Goal: Transaction & Acquisition: Book appointment/travel/reservation

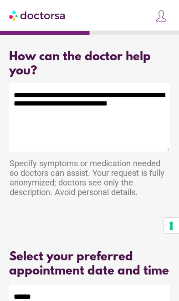
click at [28, 88] on textarea "**********" at bounding box center [89, 117] width 161 height 68
click at [33, 85] on textarea "**********" at bounding box center [89, 117] width 161 height 68
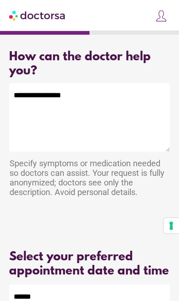
click at [24, 100] on textarea "**********" at bounding box center [89, 117] width 161 height 68
click at [23, 96] on textarea "**********" at bounding box center [89, 117] width 161 height 68
type textarea "**"
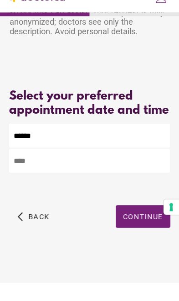
scroll to position [156, 0]
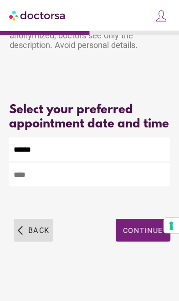
click at [24, 241] on span "button" at bounding box center [34, 230] width 40 height 23
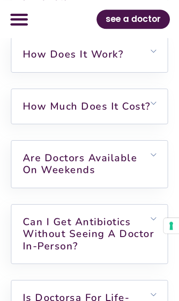
scroll to position [3588, 0]
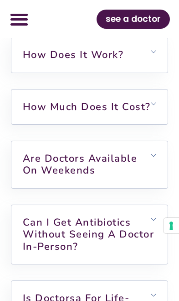
click at [126, 114] on link "How much does it cost?" at bounding box center [87, 107] width 128 height 14
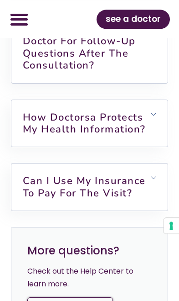
scroll to position [4240, 0]
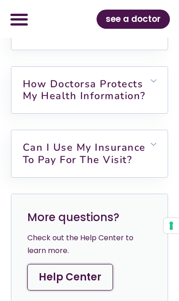
click at [141, 177] on h6 "Can I use my insurance to pay for the visit?" at bounding box center [89, 153] width 157 height 47
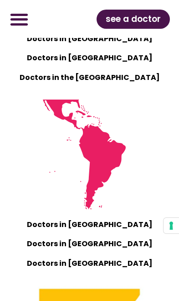
scroll to position [1194, 0]
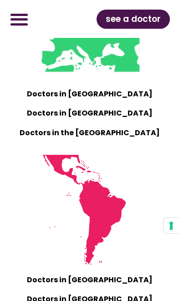
click at [122, 79] on img at bounding box center [90, 24] width 110 height 110
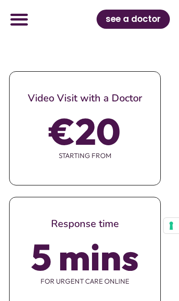
scroll to position [641, 0]
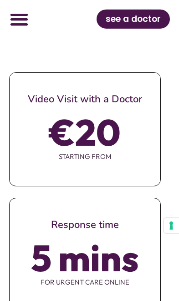
click at [126, 166] on span "starting from" at bounding box center [85, 156] width 151 height 19
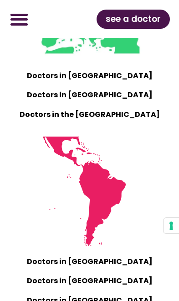
scroll to position [1213, 0]
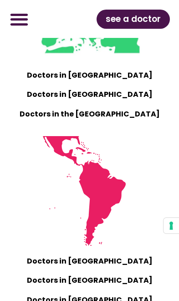
click at [117, 82] on p "Doctors in Europe" at bounding box center [90, 75] width 152 height 13
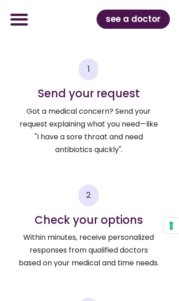
scroll to position [2530, 0]
click at [151, 17] on span "see a doctor" at bounding box center [133, 19] width 55 height 15
click at [158, 15] on span "see a doctor" at bounding box center [133, 19] width 55 height 15
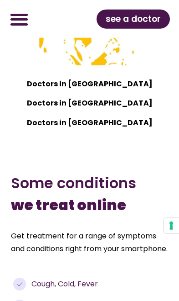
scroll to position [1545, 0]
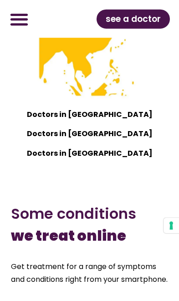
click at [152, 24] on span "see a doctor" at bounding box center [133, 19] width 55 height 15
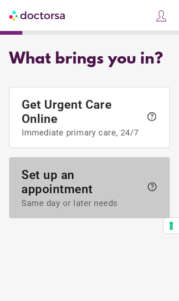
click at [145, 194] on span "help" at bounding box center [150, 188] width 16 height 14
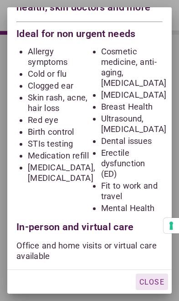
scroll to position [32, 0]
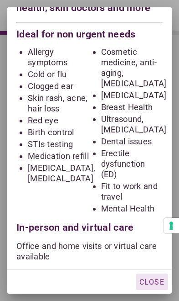
click at [156, 279] on span "Close" at bounding box center [152, 282] width 25 height 9
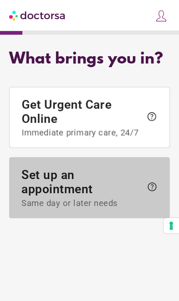
click at [143, 187] on span "help" at bounding box center [150, 188] width 16 height 14
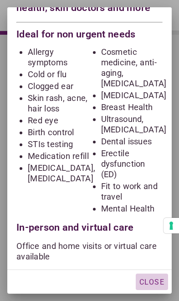
click at [156, 284] on span "Close" at bounding box center [152, 282] width 25 height 9
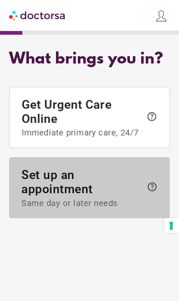
click at [160, 182] on span at bounding box center [90, 188] width 160 height 60
click at [155, 184] on span "help" at bounding box center [152, 186] width 11 height 11
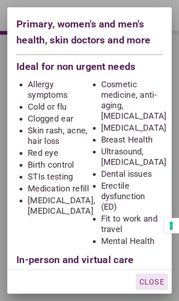
click at [157, 285] on span "Close" at bounding box center [152, 282] width 25 height 9
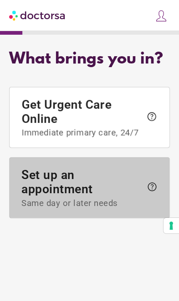
click at [152, 188] on span "help" at bounding box center [152, 186] width 11 height 11
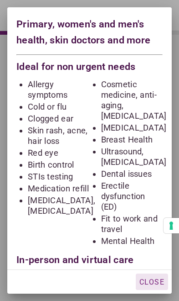
click at [152, 283] on span "Close" at bounding box center [152, 282] width 25 height 9
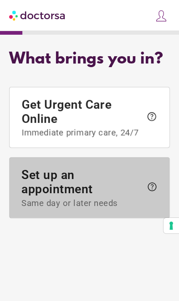
click at [99, 198] on span "Set up an appointment Same day or later needs" at bounding box center [81, 188] width 121 height 41
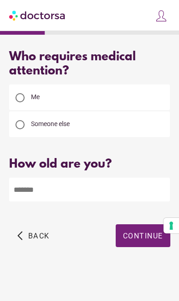
click at [120, 191] on input "number" at bounding box center [89, 190] width 161 height 24
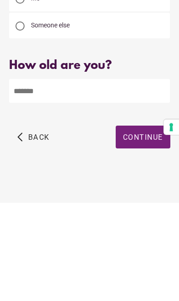
type input "**"
click at [147, 231] on span "Continue" at bounding box center [143, 235] width 40 height 9
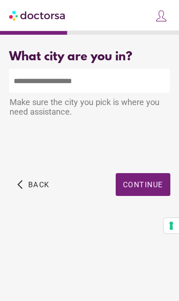
click at [144, 75] on input "text" at bounding box center [89, 81] width 161 height 24
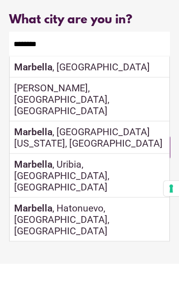
click at [136, 94] on div "Marbella , Spain" at bounding box center [90, 104] width 160 height 21
type input "**********"
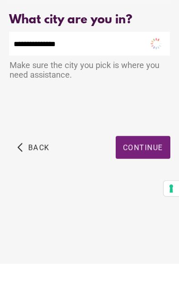
scroll to position [37, 0]
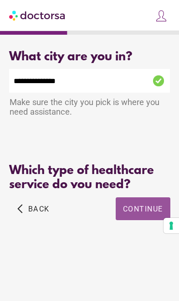
click at [153, 164] on div "Which type of healthcare service do you need?" at bounding box center [89, 178] width 161 height 28
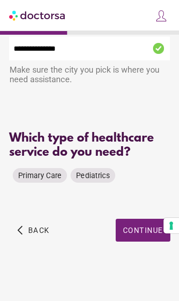
click at [55, 177] on span "Primary Care" at bounding box center [39, 175] width 43 height 9
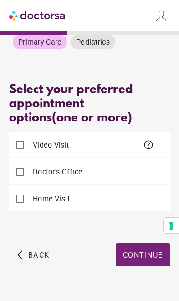
scroll to position [174, 0]
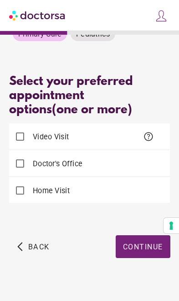
click at [126, 130] on div "Video Visit help" at bounding box center [89, 136] width 161 height 26
click at [133, 136] on div "Video Visit help" at bounding box center [89, 136] width 161 height 26
click at [154, 131] on span "help" at bounding box center [148, 136] width 11 height 11
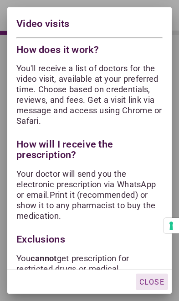
click at [158, 282] on span "Close" at bounding box center [152, 282] width 25 height 9
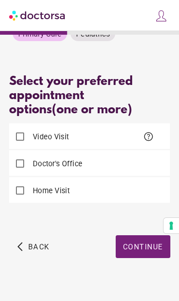
click at [143, 246] on span "button" at bounding box center [143, 246] width 55 height 23
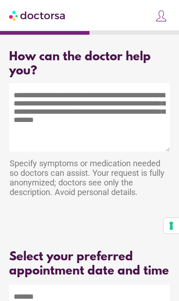
click at [130, 100] on textarea at bounding box center [89, 117] width 161 height 68
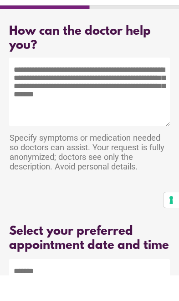
click at [118, 83] on textarea at bounding box center [89, 117] width 161 height 68
click at [71, 83] on textarea at bounding box center [89, 117] width 161 height 68
click at [67, 84] on textarea at bounding box center [89, 117] width 161 height 68
click at [54, 83] on textarea at bounding box center [89, 117] width 161 height 68
click at [58, 83] on textarea at bounding box center [89, 117] width 161 height 68
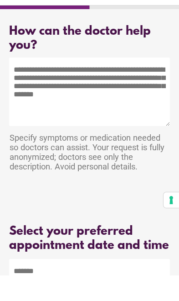
click at [64, 83] on textarea at bounding box center [89, 117] width 161 height 68
click at [63, 83] on textarea at bounding box center [89, 117] width 161 height 68
paste textarea "***"
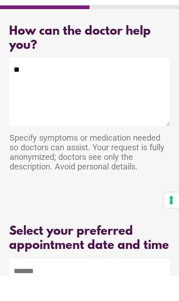
type textarea "*"
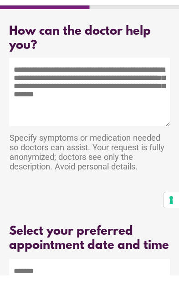
scroll to position [26, 0]
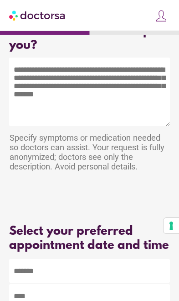
click at [82, 88] on textarea at bounding box center [89, 92] width 161 height 68
click at [89, 84] on textarea at bounding box center [89, 92] width 161 height 68
click at [96, 80] on textarea at bounding box center [89, 92] width 161 height 68
click at [91, 84] on textarea at bounding box center [89, 92] width 161 height 68
paste textarea "**********"
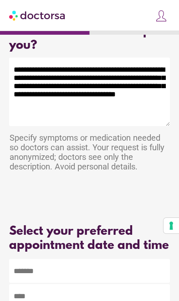
click at [108, 107] on textarea "**********" at bounding box center [89, 92] width 161 height 68
type textarea "**********"
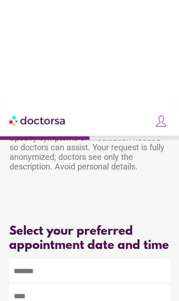
scroll to position [131, 0]
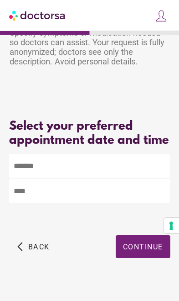
click at [115, 191] on body "**********" at bounding box center [89, 93] width 179 height 448
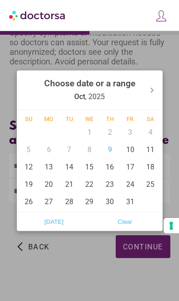
click at [59, 228] on span "Today" at bounding box center [54, 222] width 66 height 14
type input "******"
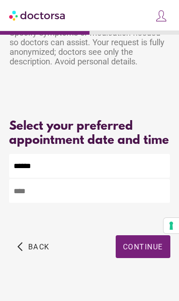
click at [113, 203] on input "text" at bounding box center [89, 191] width 161 height 24
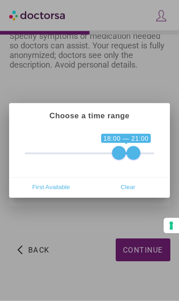
scroll to position [128, 0]
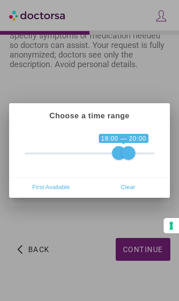
type input "**********"
click at [107, 257] on div at bounding box center [89, 150] width 179 height 301
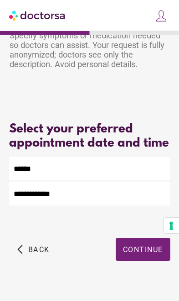
click at [136, 254] on span "Continue" at bounding box center [143, 249] width 40 height 9
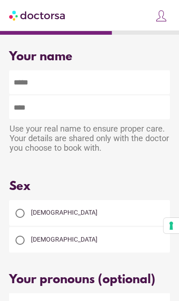
click at [143, 89] on input "text" at bounding box center [89, 82] width 161 height 24
type input "*****"
type input "********"
click at [84, 219] on div "[DEMOGRAPHIC_DATA]" at bounding box center [89, 213] width 161 height 26
click at [94, 223] on div "[DEMOGRAPHIC_DATA]" at bounding box center [89, 213] width 161 height 26
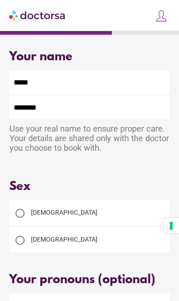
click at [89, 226] on div "[DEMOGRAPHIC_DATA]" at bounding box center [89, 213] width 161 height 26
click at [25, 215] on div at bounding box center [20, 213] width 18 height 18
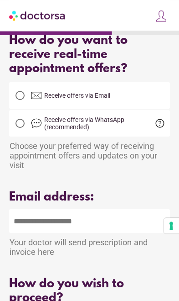
scroll to position [312, 0]
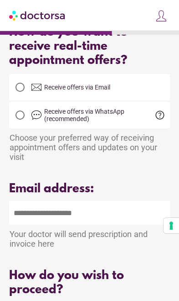
click at [95, 225] on input "email" at bounding box center [89, 213] width 161 height 24
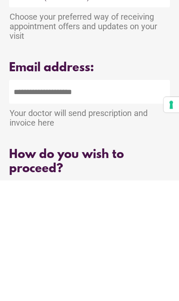
type input "**********"
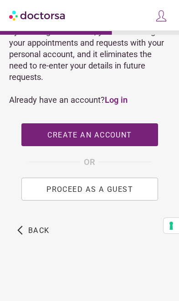
scroll to position [604, 0]
click at [112, 194] on button "PROCEED AS A GUEST" at bounding box center [89, 189] width 137 height 23
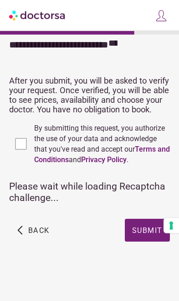
scroll to position [0, 0]
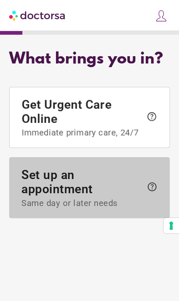
click at [100, 198] on span "Set up an appointment Same day or later needs" at bounding box center [81, 188] width 121 height 41
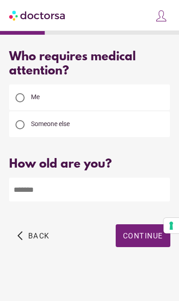
click at [89, 185] on input "number" at bounding box center [89, 190] width 161 height 24
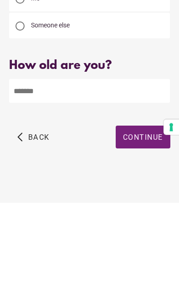
type input "**"
click at [145, 231] on span "Continue" at bounding box center [143, 235] width 40 height 9
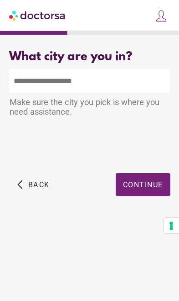
click at [144, 81] on input "text" at bounding box center [89, 81] width 161 height 24
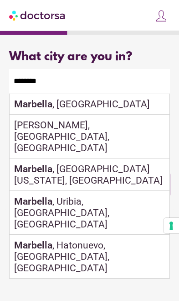
click at [129, 93] on input "********" at bounding box center [89, 81] width 161 height 24
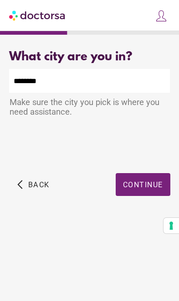
click at [152, 177] on span "button" at bounding box center [143, 184] width 55 height 23
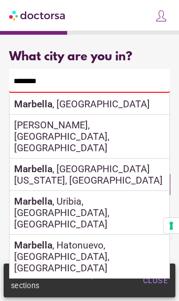
click at [139, 105] on div "[GEOGRAPHIC_DATA] , [GEOGRAPHIC_DATA]" at bounding box center [90, 104] width 160 height 21
type input "**********"
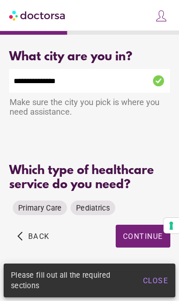
click at [141, 191] on div "Which type of healthcare service do you need?" at bounding box center [89, 178] width 161 height 28
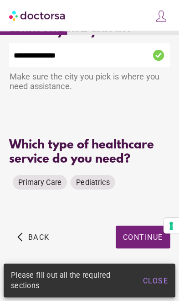
scroll to position [37, 0]
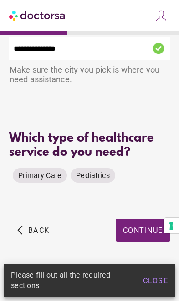
click at [50, 173] on span "Primary Care" at bounding box center [39, 175] width 43 height 9
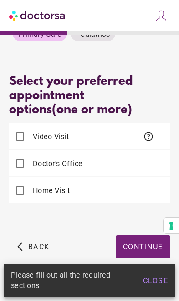
scroll to position [184, 0]
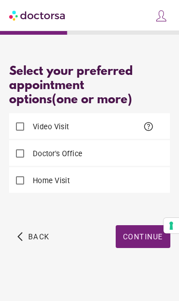
click at [117, 122] on div "Video Visit help" at bounding box center [89, 126] width 161 height 26
click at [115, 124] on div "Video Visit help" at bounding box center [89, 126] width 161 height 26
click at [103, 115] on div "Video Visit help" at bounding box center [89, 126] width 161 height 26
click at [136, 234] on span "Continue" at bounding box center [143, 236] width 40 height 9
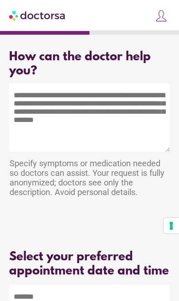
click at [100, 106] on textarea at bounding box center [89, 117] width 161 height 68
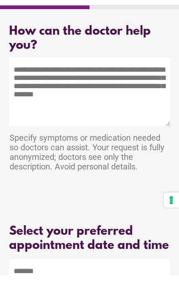
click at [61, 83] on textarea at bounding box center [89, 117] width 161 height 68
paste textarea "**********"
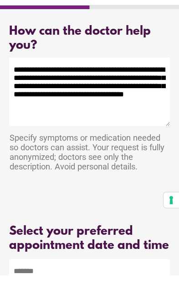
type textarea "**********"
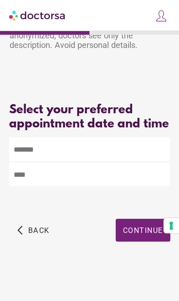
scroll to position [152, 0]
click at [129, 159] on body "**********" at bounding box center [89, 77] width 179 height 448
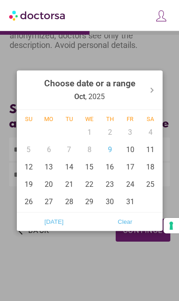
click at [57, 218] on span "[DATE]" at bounding box center [54, 222] width 66 height 14
type input "******"
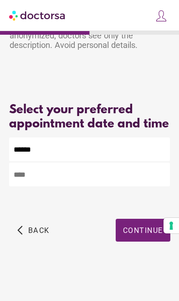
click at [109, 186] on input "text" at bounding box center [89, 175] width 161 height 24
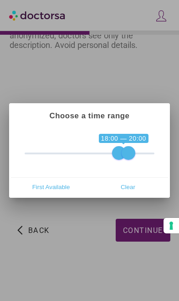
type input "**********"
click at [140, 244] on div at bounding box center [89, 150] width 179 height 301
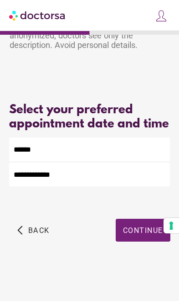
click at [135, 235] on span "Continue" at bounding box center [143, 230] width 40 height 9
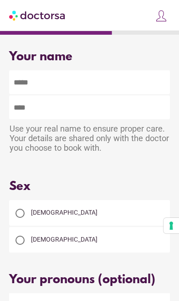
click at [134, 86] on input "text" at bounding box center [89, 82] width 161 height 24
type input "*****"
type input "********"
click at [45, 209] on span "[DEMOGRAPHIC_DATA]" at bounding box center [64, 212] width 67 height 7
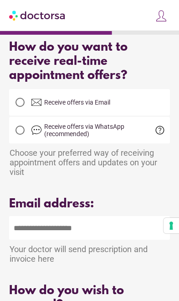
scroll to position [296, 0]
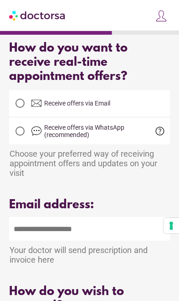
click at [161, 137] on span "help" at bounding box center [160, 131] width 11 height 11
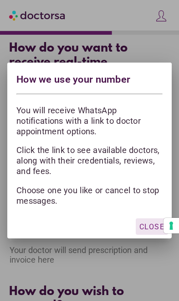
click at [146, 231] on span "Close" at bounding box center [152, 226] width 25 height 9
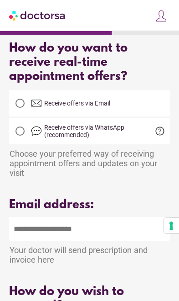
click at [63, 107] on span "Receive offers via Email" at bounding box center [77, 103] width 66 height 7
click at [109, 237] on input "email" at bounding box center [89, 229] width 161 height 24
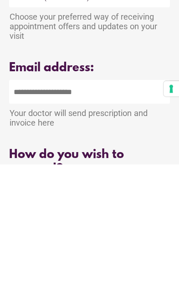
type input "**********"
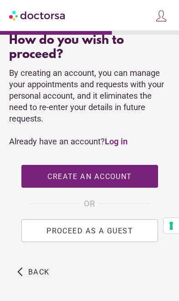
scroll to position [547, 0]
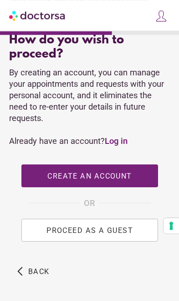
click at [123, 146] on link "Log in" at bounding box center [116, 141] width 23 height 10
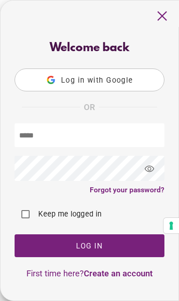
click at [131, 137] on input "text" at bounding box center [90, 135] width 150 height 24
click at [171, 14] on div "close" at bounding box center [89, 13] width 179 height 26
click at [162, 14] on span "close" at bounding box center [162, 15] width 17 height 17
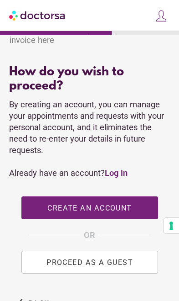
click at [118, 267] on span "PROCEED AS A GUEST" at bounding box center [90, 262] width 87 height 9
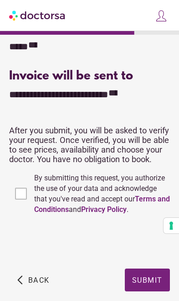
scroll to position [532, 0]
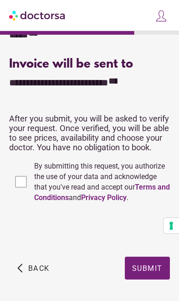
click at [142, 272] on span "Submit" at bounding box center [147, 267] width 31 height 9
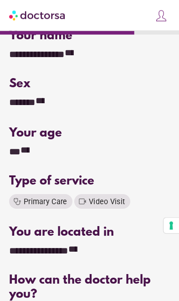
scroll to position [0, 0]
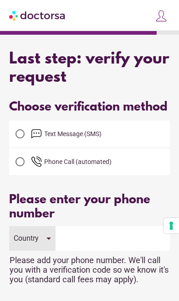
click at [111, 139] on span "Text Message (SMS)" at bounding box center [85, 133] width 108 height 11
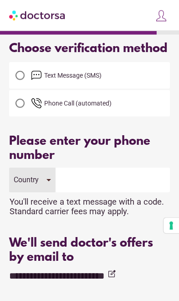
scroll to position [59, 0]
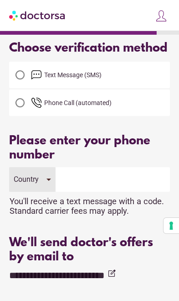
click at [105, 192] on input "tel" at bounding box center [113, 179] width 115 height 25
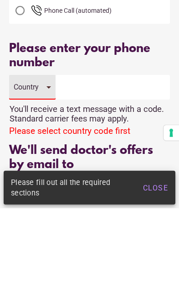
click at [35, 175] on div "Country" at bounding box center [26, 179] width 24 height 9
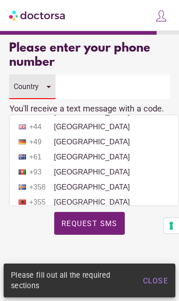
scroll to position [48, 0]
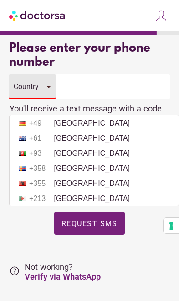
click at [126, 126] on li "+49 [GEOGRAPHIC_DATA]" at bounding box center [94, 123] width 160 height 14
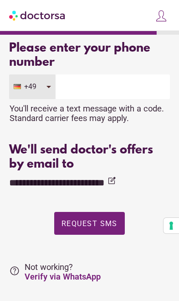
click at [134, 99] on input "tel" at bounding box center [113, 86] width 115 height 25
type input "**********"
click at [106, 228] on span "Request SMS" at bounding box center [90, 223] width 56 height 9
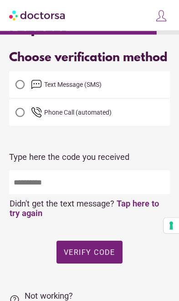
scroll to position [50, 0]
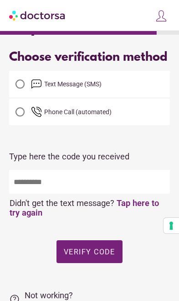
click at [114, 194] on input "text" at bounding box center [89, 182] width 161 height 24
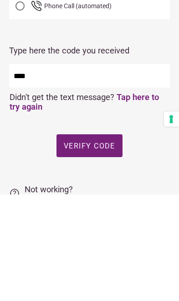
type input "*****"
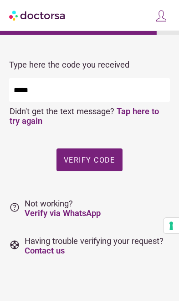
click at [108, 163] on span "Verify code" at bounding box center [90, 159] width 52 height 9
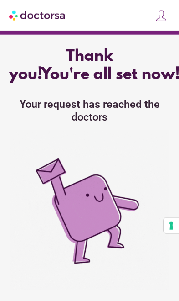
scroll to position [0, 0]
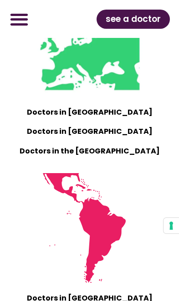
scroll to position [1241, 0]
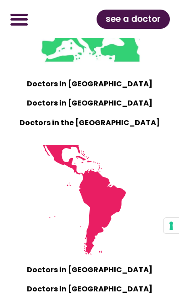
click at [143, 22] on span "see a doctor" at bounding box center [133, 19] width 55 height 15
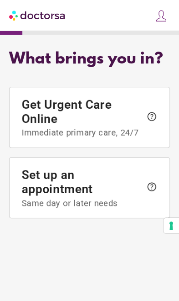
click at [149, 22] on div "close Log in Make a request Your appointments Your profile Welcome back Log in …" at bounding box center [89, 15] width 179 height 31
